Goal: Task Accomplishment & Management: Manage account settings

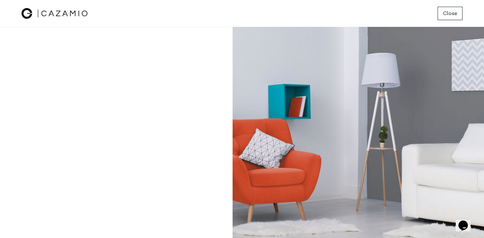
click at [453, 10] on span "Close" at bounding box center [450, 13] width 14 height 8
